Goal: Transaction & Acquisition: Purchase product/service

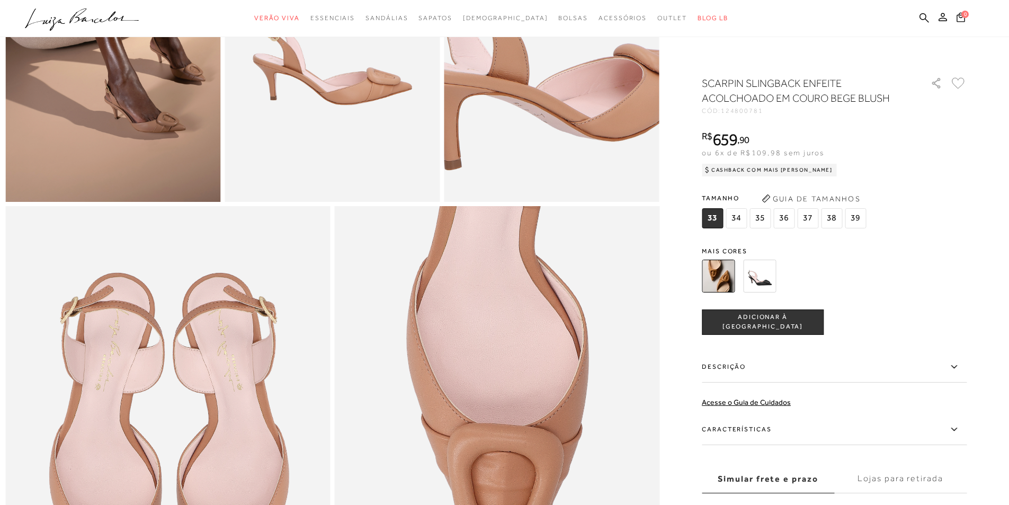
scroll to position [689, 0]
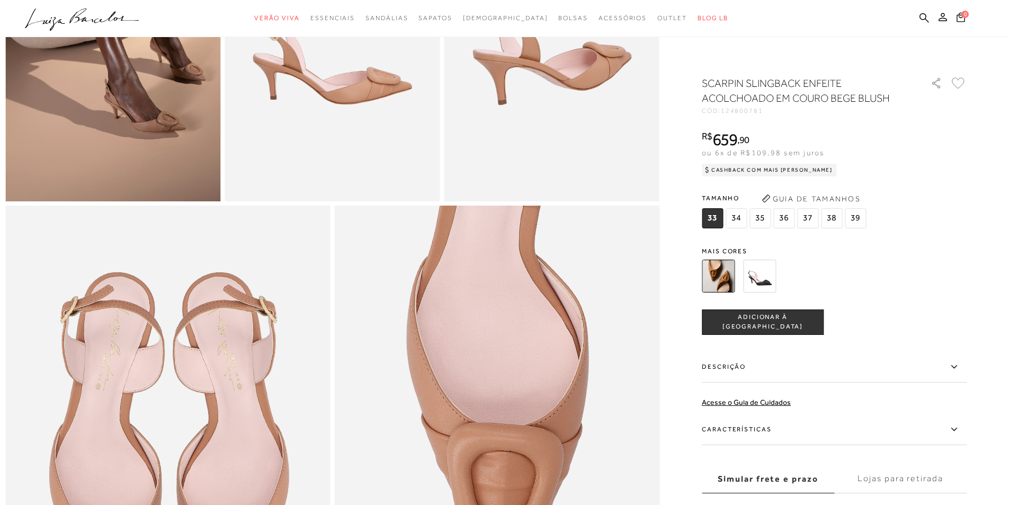
click at [157, 124] on img at bounding box center [112, 39] width 215 height 323
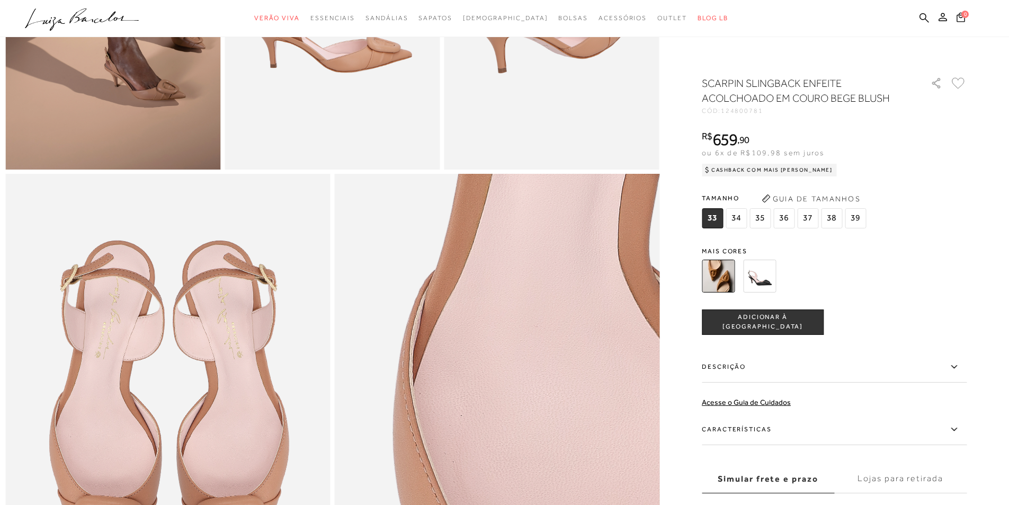
scroll to position [636, 0]
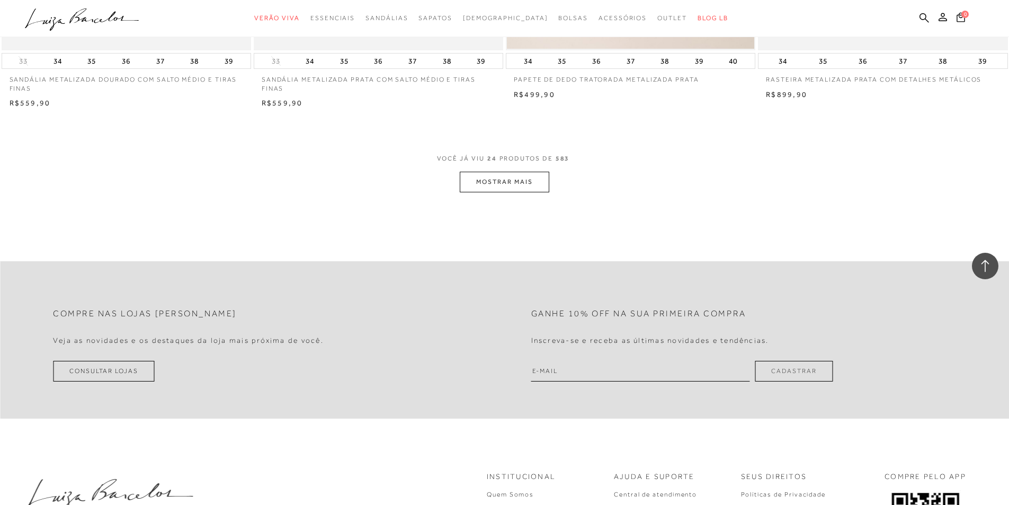
scroll to position [2543, 0]
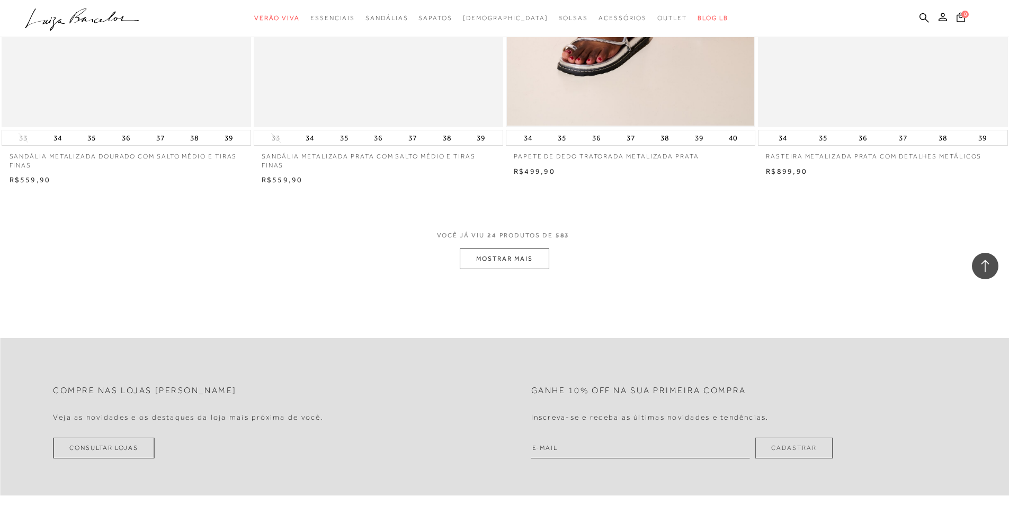
click at [507, 264] on button "MOSTRAR MAIS" at bounding box center [504, 258] width 89 height 21
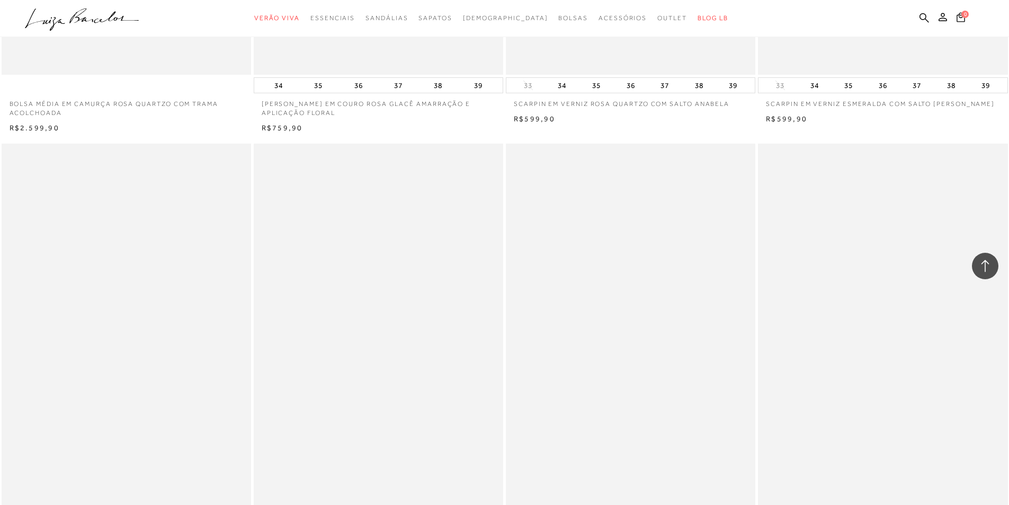
scroll to position [3549, 0]
